Goal: Communication & Community: Answer question/provide support

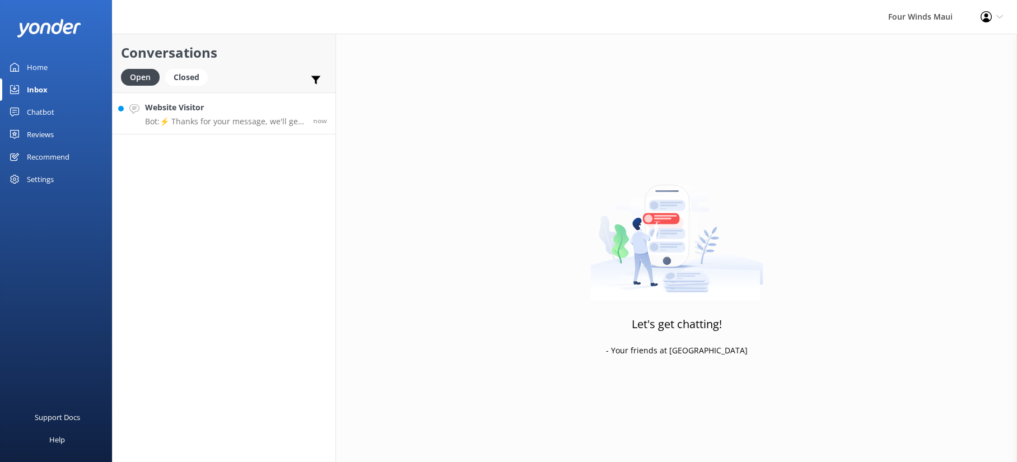
click at [253, 119] on p "Bot: ⚡ Thanks for your message, we'll get back to you as soon as we can. Feel f…" at bounding box center [225, 121] width 160 height 10
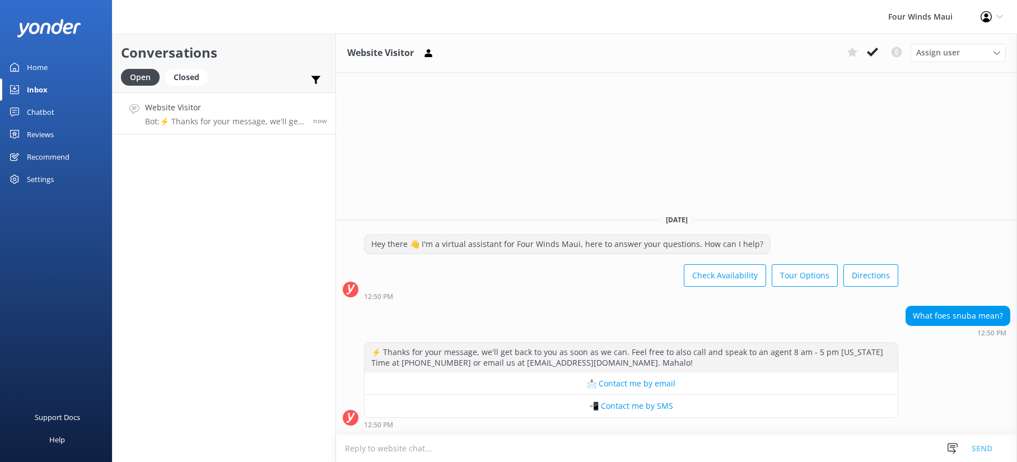
click at [428, 446] on textarea at bounding box center [676, 448] width 681 height 27
paste textarea "[URL][DOMAIN_NAME]"
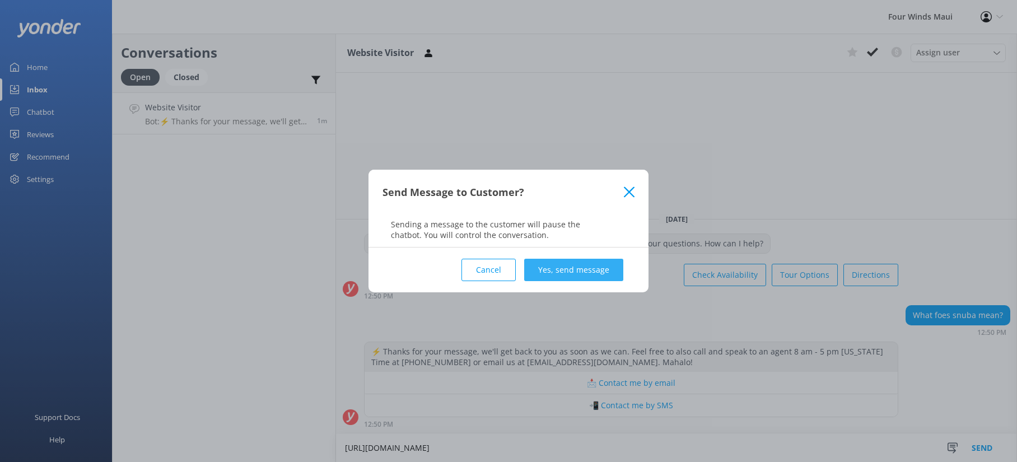
type textarea "[URL][DOMAIN_NAME]"
click at [566, 260] on button "Yes, send message" at bounding box center [573, 270] width 99 height 22
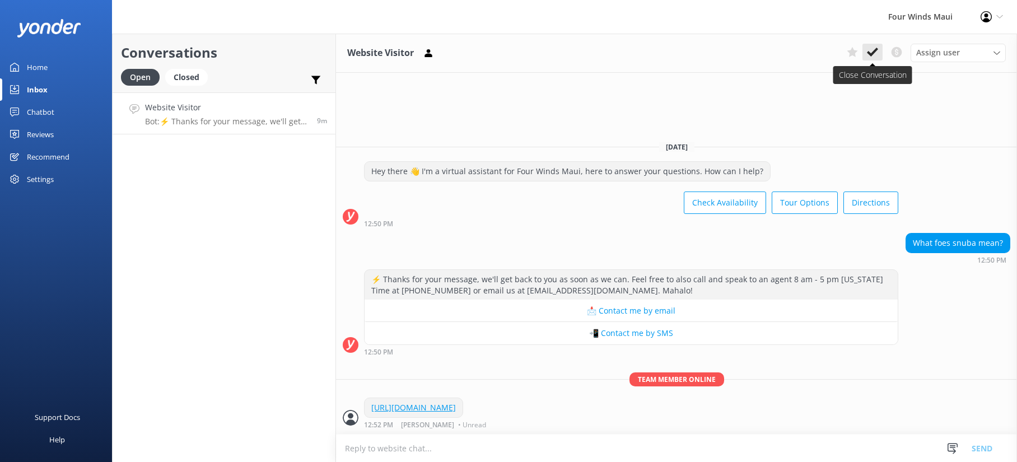
click at [869, 54] on use at bounding box center [872, 52] width 11 height 9
